Goal: Transaction & Acquisition: Subscribe to service/newsletter

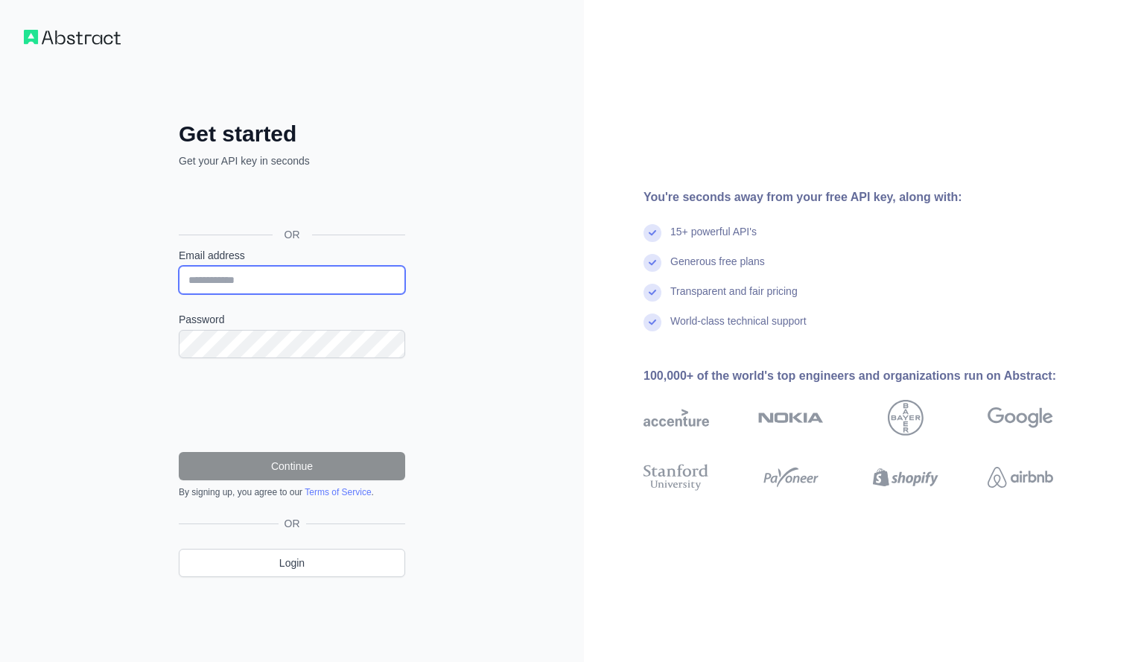
click at [244, 288] on input "Email address" at bounding box center [292, 280] width 226 height 28
type input "**********"
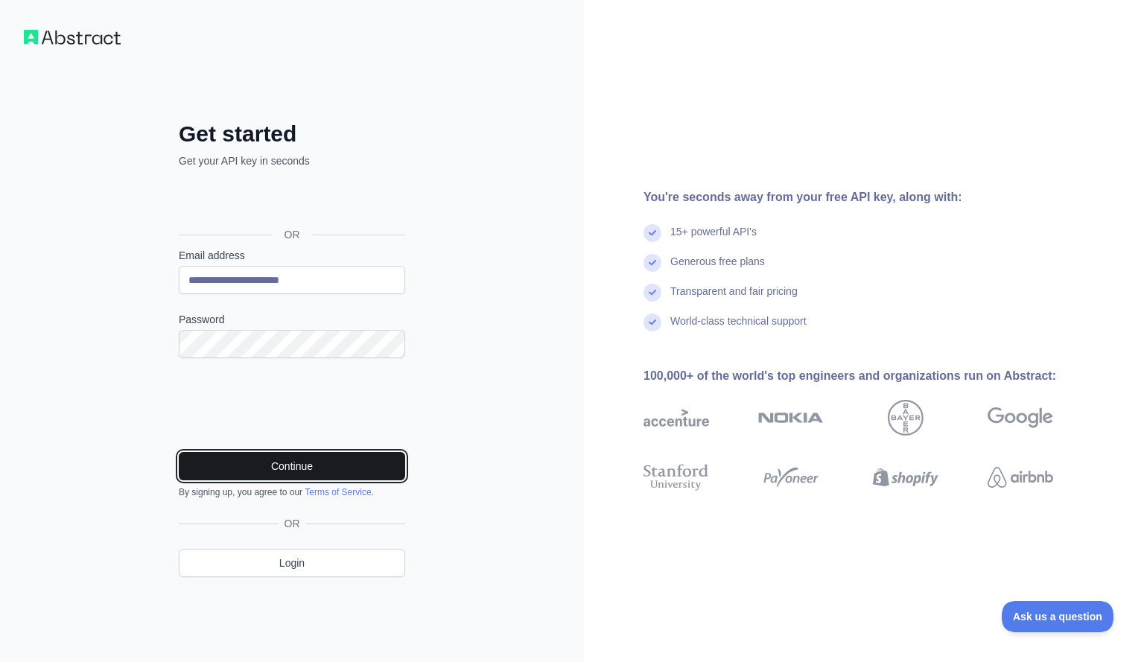
click at [289, 466] on button "Continue" at bounding box center [292, 466] width 226 height 28
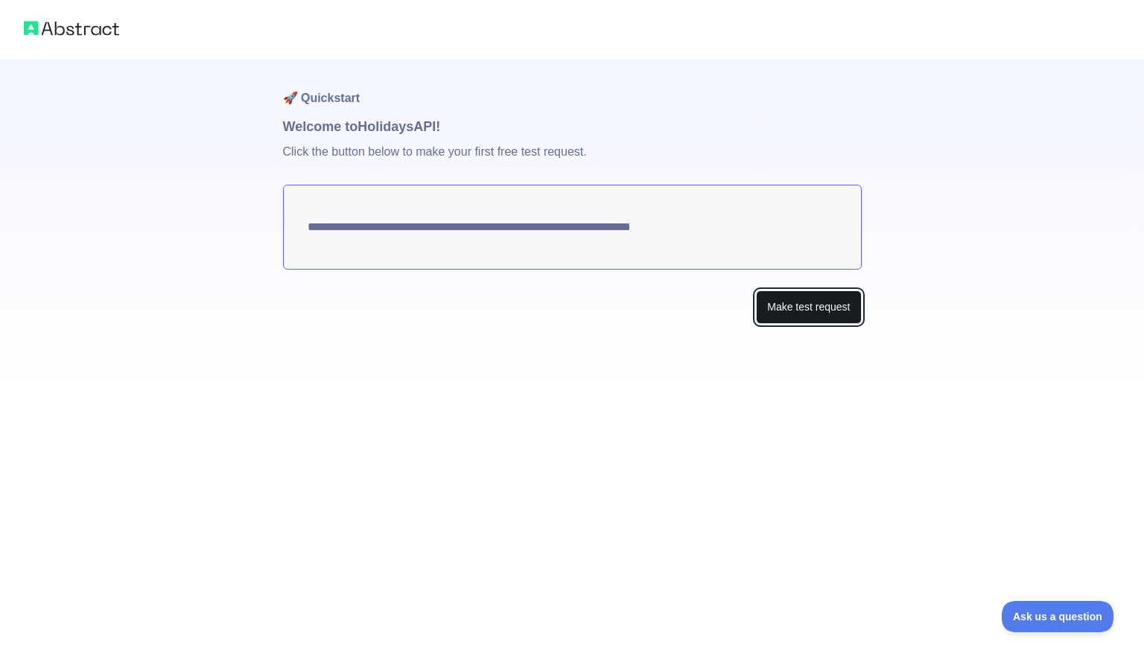
click at [800, 322] on button "Make test request" at bounding box center [808, 307] width 105 height 34
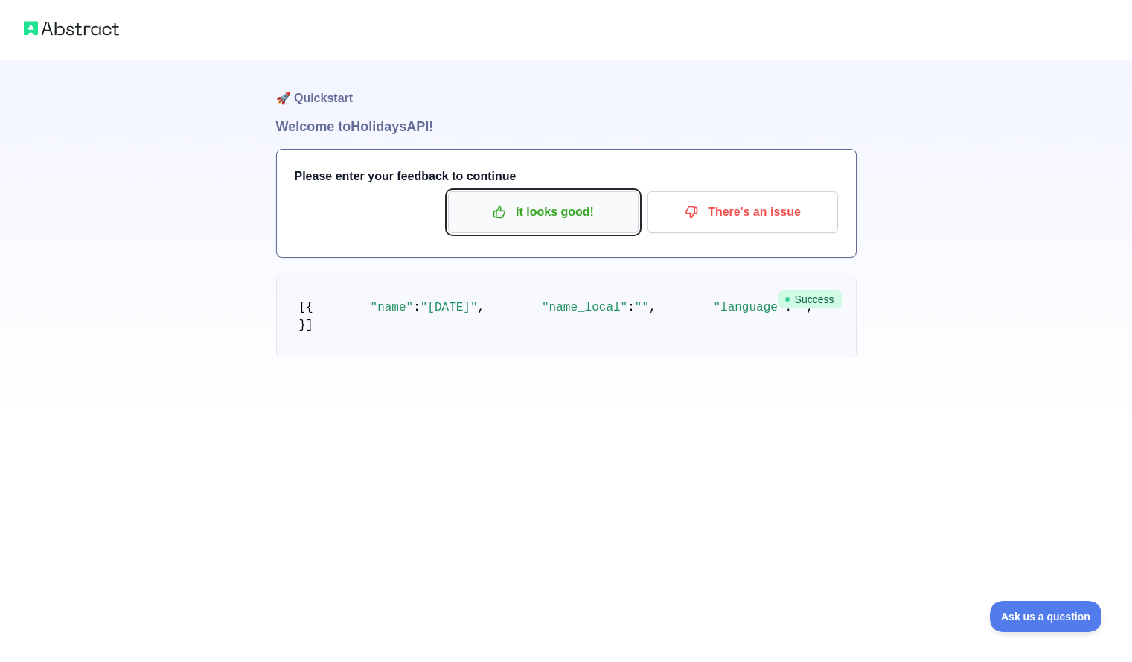
click at [548, 208] on p "It looks good!" at bounding box center [543, 212] width 168 height 25
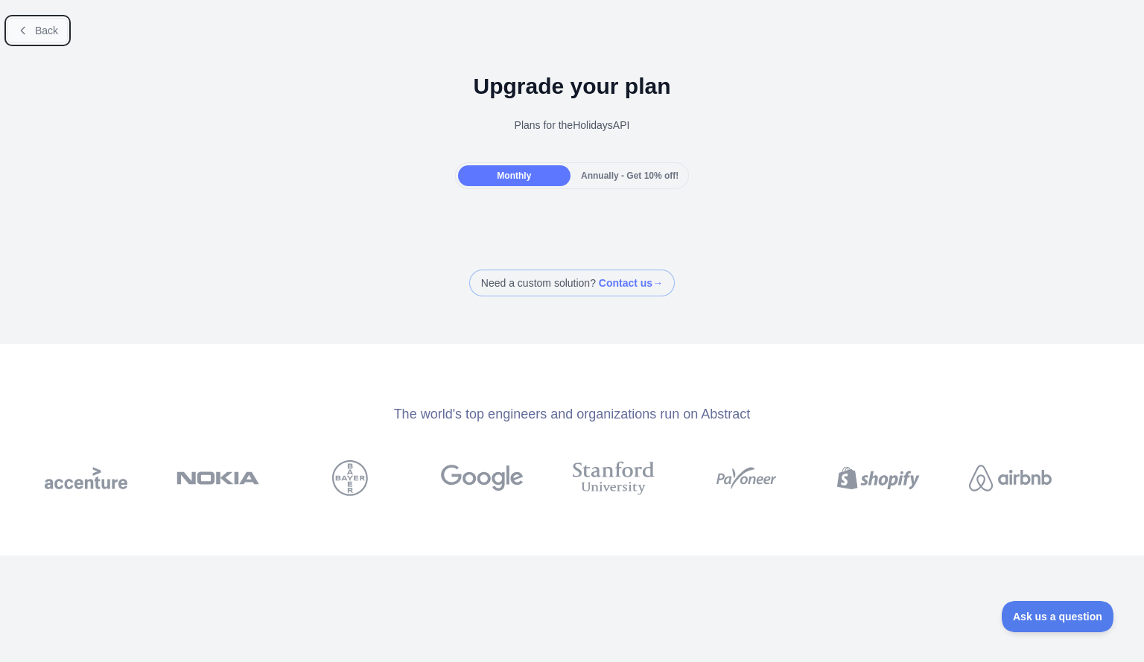
click at [31, 33] on button "Back" at bounding box center [37, 30] width 60 height 25
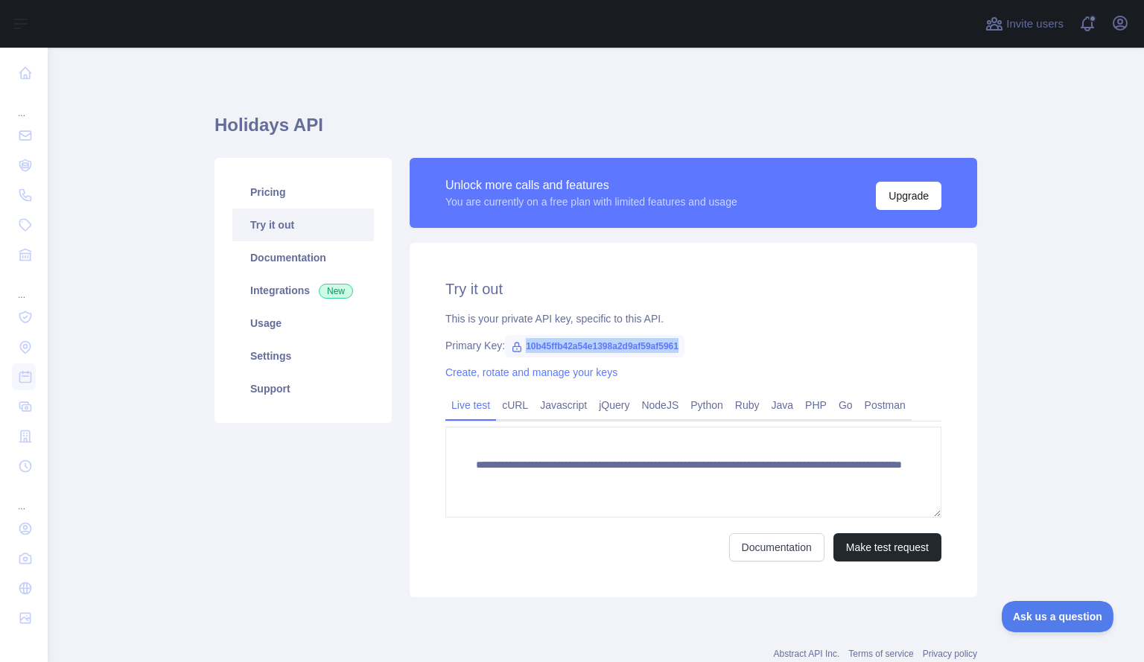
drag, startPoint x: 674, startPoint y: 347, endPoint x: 519, endPoint y: 348, distance: 154.9
click at [519, 348] on span "10b45ffb42a54e1398a2d9af59af5961" at bounding box center [594, 346] width 179 height 22
copy span "10b45ffb42a54e1398a2d9af59af5961"
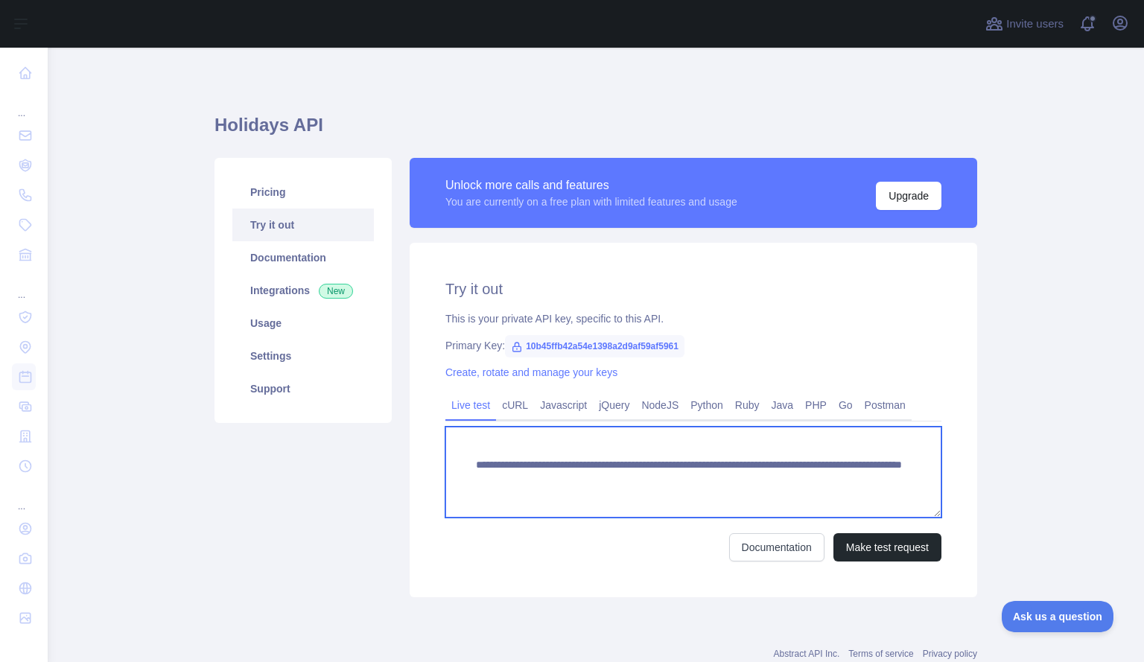
drag, startPoint x: 467, startPoint y: 465, endPoint x: 911, endPoint y: 508, distance: 445.7
click at [911, 508] on textarea "**********" at bounding box center [693, 472] width 496 height 91
